Goal: Information Seeking & Learning: Learn about a topic

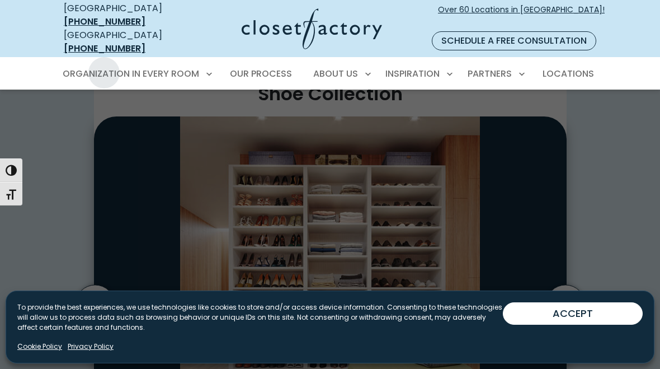
scroll to position [51, 0]
click at [558, 307] on button "ACCEPT" at bounding box center [573, 313] width 140 height 22
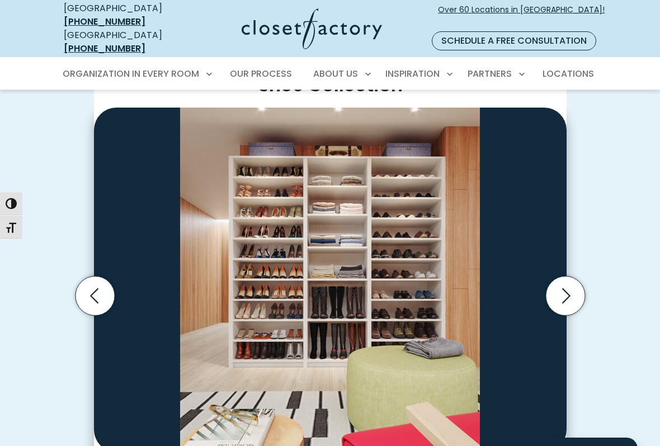
scroll to position [0, 0]
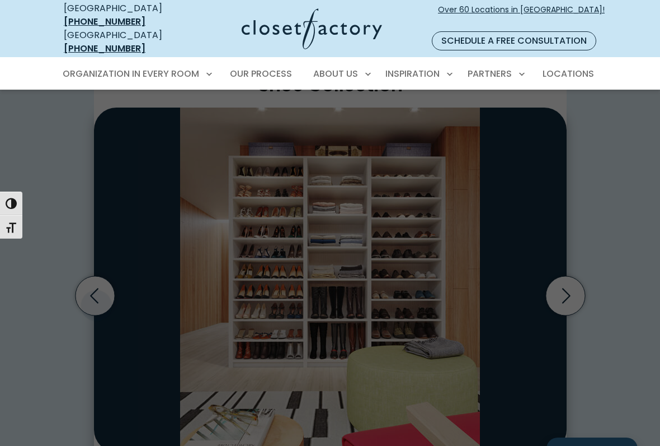
click at [93, 393] on link "Mudrooms" at bounding box center [136, 403] width 168 height 21
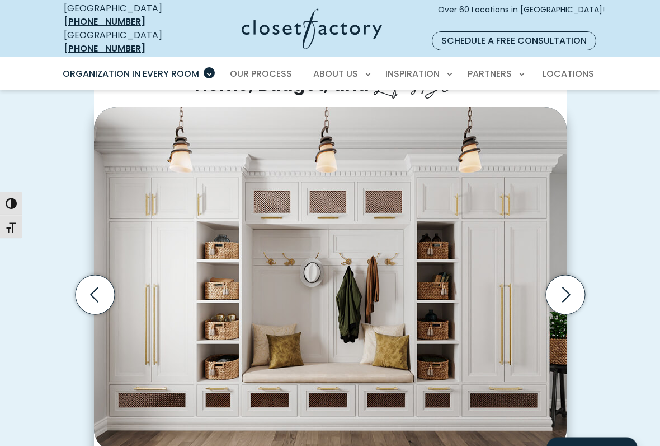
scroll to position [288, 0]
click at [566, 287] on icon "Next slide" at bounding box center [565, 294] width 39 height 39
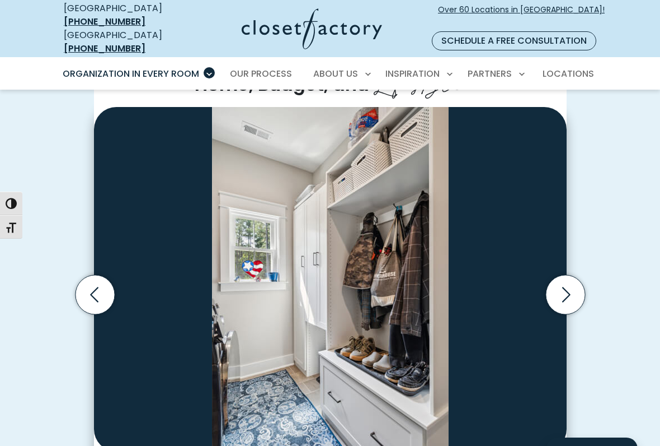
click at [566, 289] on icon "Next slide" at bounding box center [565, 294] width 39 height 39
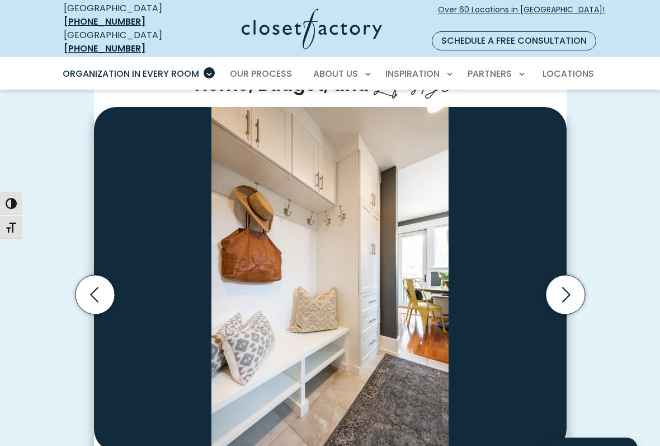
click at [566, 281] on icon "Next slide" at bounding box center [565, 294] width 39 height 39
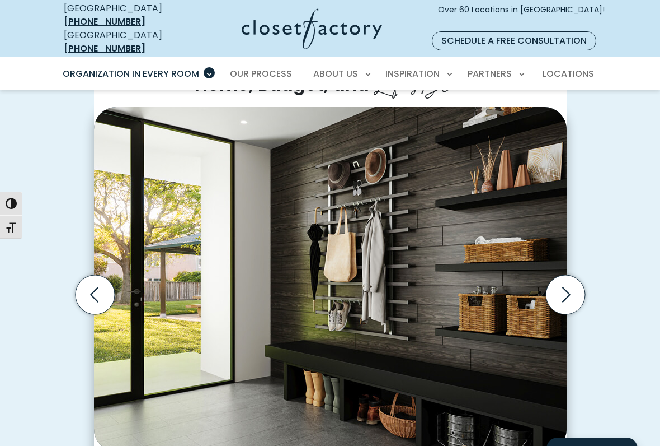
click at [568, 285] on icon "Next slide" at bounding box center [565, 294] width 39 height 39
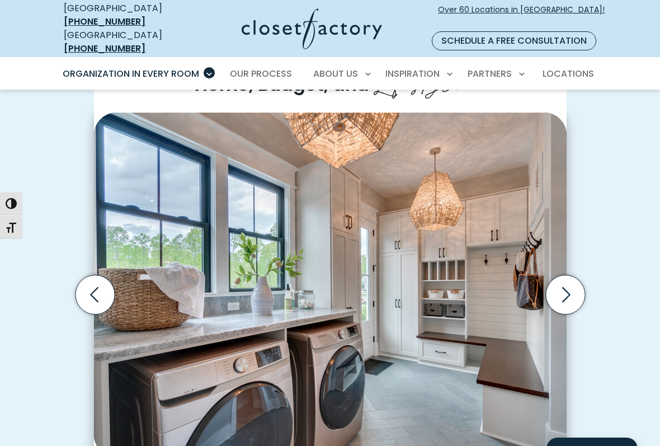
click at [569, 286] on icon "Next slide" at bounding box center [565, 294] width 39 height 39
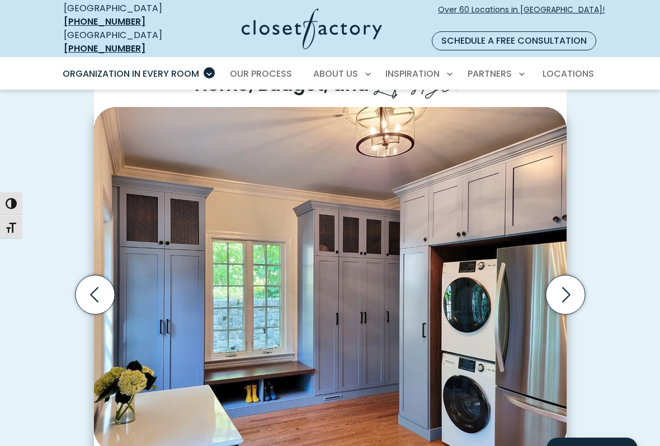
click at [562, 282] on icon "Next slide" at bounding box center [565, 294] width 39 height 39
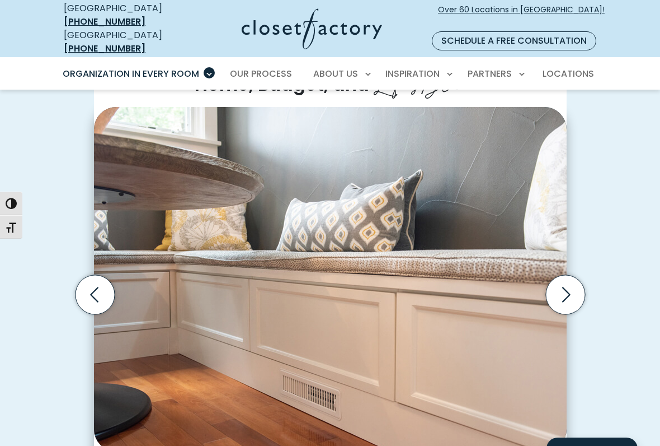
click at [560, 284] on icon "Next slide" at bounding box center [565, 294] width 39 height 39
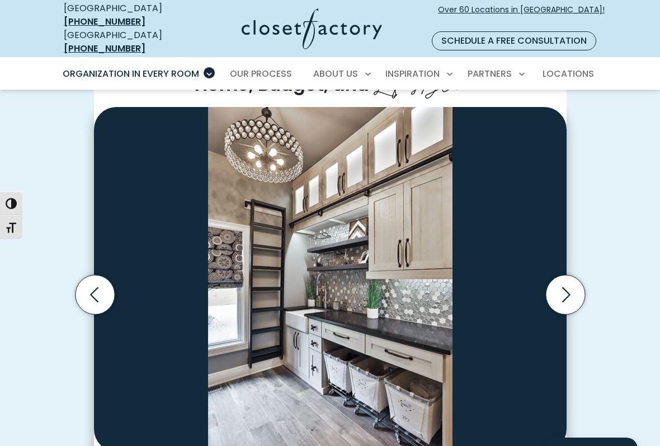
click at [569, 284] on icon "Next slide" at bounding box center [565, 294] width 39 height 39
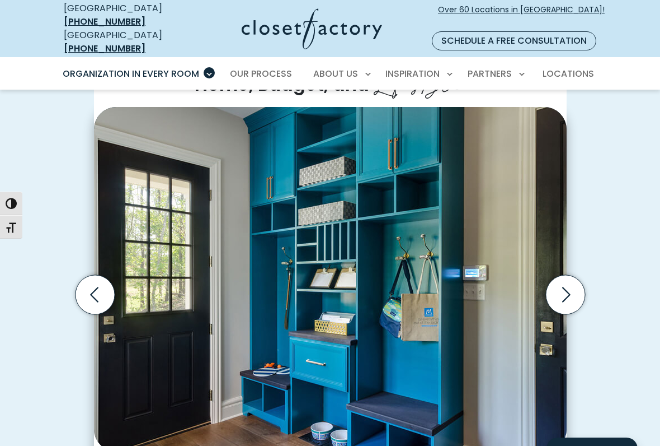
click at [568, 287] on icon "Next slide" at bounding box center [566, 294] width 8 height 15
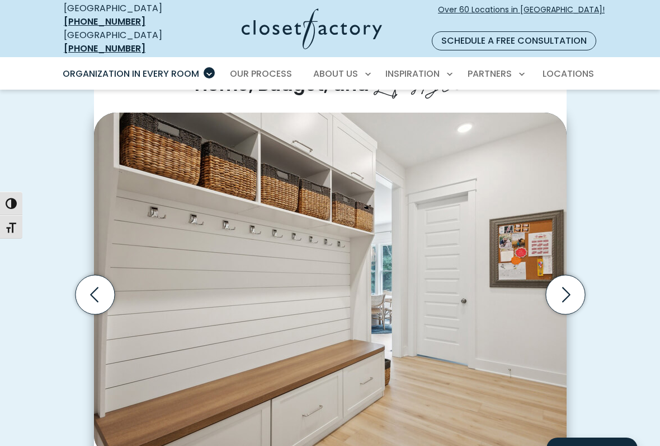
click at [570, 280] on icon "Next slide" at bounding box center [565, 294] width 39 height 39
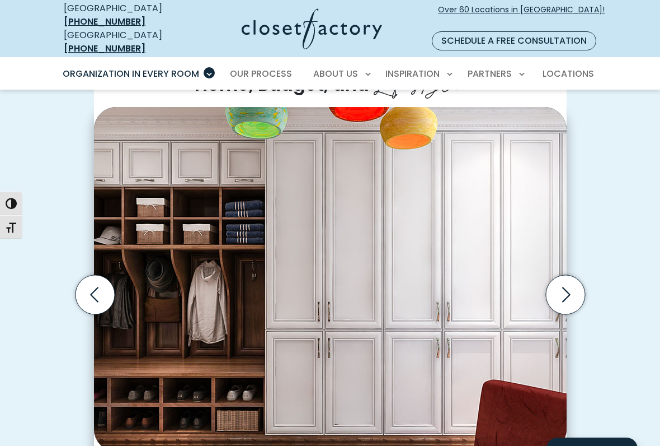
click at [562, 281] on icon "Next slide" at bounding box center [565, 294] width 39 height 39
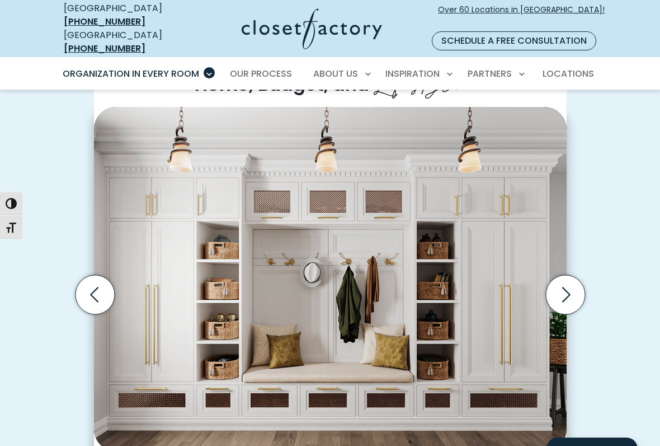
click at [11, 218] on button "Toggle Font size" at bounding box center [11, 227] width 22 height 24
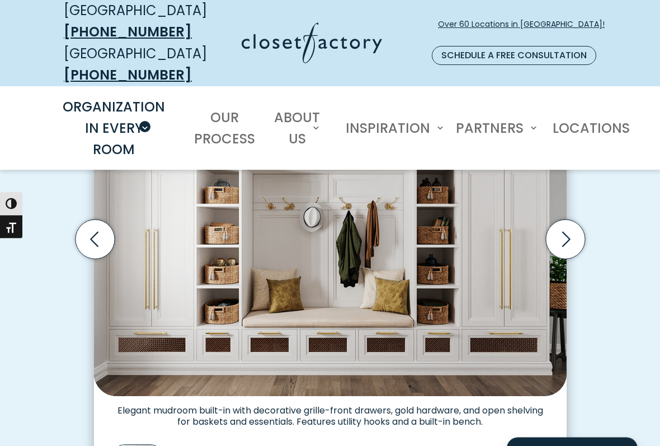
scroll to position [467, 0]
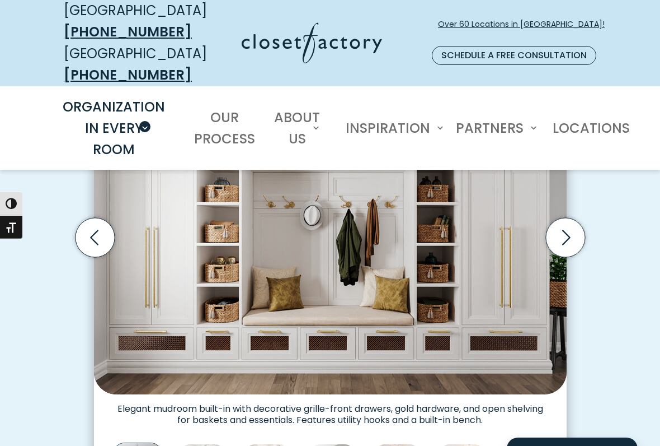
click at [565, 243] on icon "Next slide" at bounding box center [565, 237] width 39 height 39
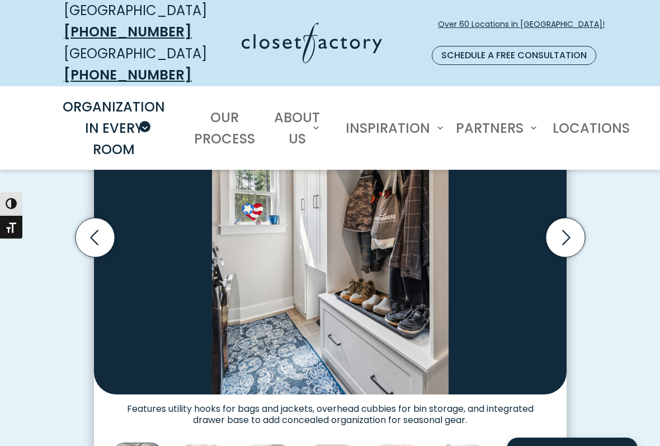
click at [560, 197] on img "Thumbnail Gallery" at bounding box center [330, 222] width 473 height 344
click at [630, 247] on div "Custom Mudrooms for Every Home, Budget, and Lifestyle Mudroom wall unit with fu…" at bounding box center [330, 245] width 660 height 588
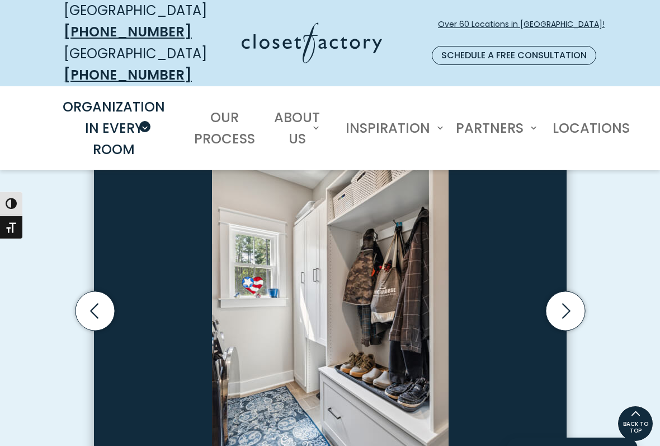
scroll to position [393, 0]
